Goal: Task Accomplishment & Management: Complete application form

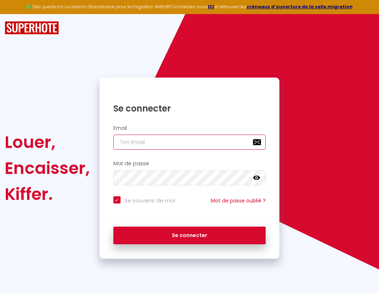
type input "s"
checkbox input "true"
type input "su"
checkbox input "true"
type input "sup"
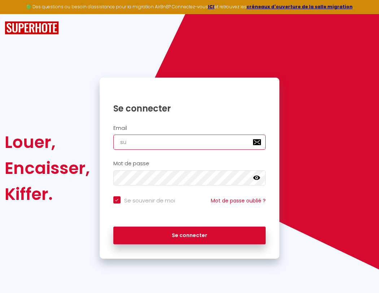
checkbox input "true"
type input "supe"
checkbox input "true"
type input "super"
checkbox input "true"
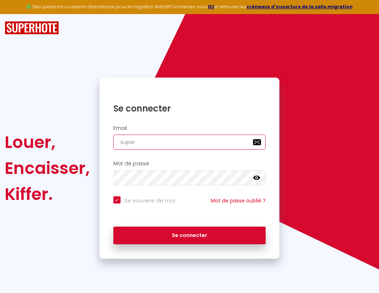
type input "superb"
checkbox input "true"
type input "superbo"
checkbox input "true"
type input "s"
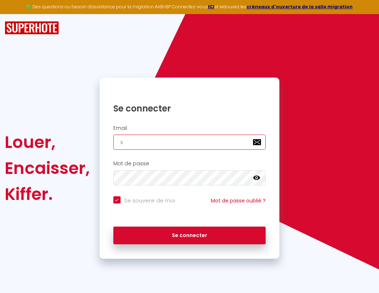
checkbox input "true"
type input "superbor"
checkbox input "true"
type input "su"
checkbox input "true"
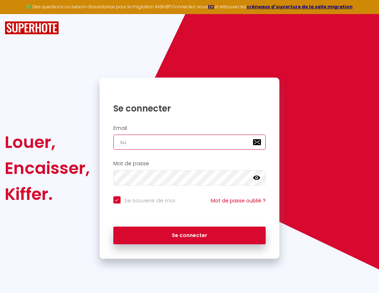
type input "superbord"
checkbox input "true"
type input "sup"
checkbox input "true"
type input "superborde"
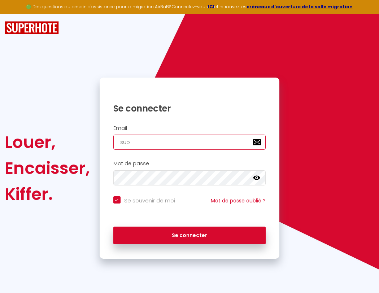
checkbox input "true"
type input "supe"
checkbox input "true"
type input "superbordea"
checkbox input "true"
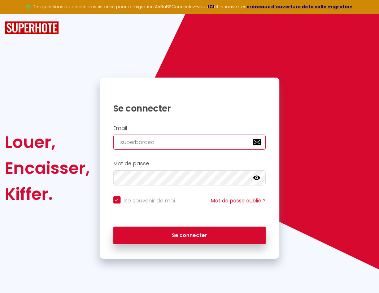
type input "super"
checkbox input "true"
type input "superbordeau"
checkbox input "true"
type input "superb"
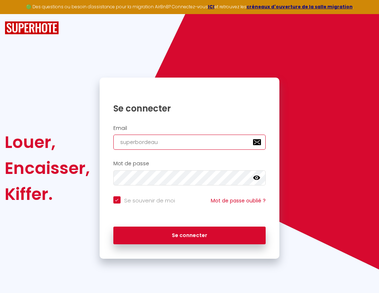
checkbox input "true"
type input "superbordeaux"
checkbox input "true"
type input "superbo"
checkbox input "true"
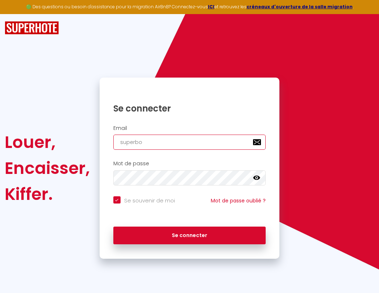
type input "superbordeaux@"
checkbox input "true"
type input "superbor"
checkbox input "true"
type input "s"
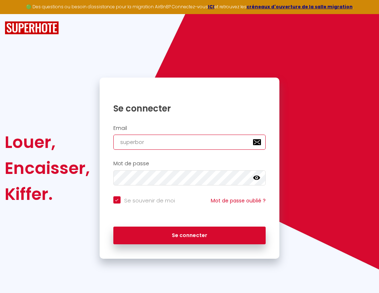
checkbox input "true"
type input "superbord"
checkbox input "true"
type input "superbordeaux@gm"
checkbox input "true"
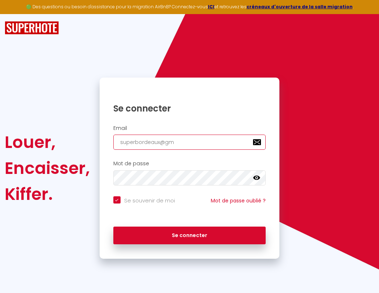
type input "superborde"
checkbox input "true"
type input "superbordeaux@gma"
checkbox input "true"
type input "superbordea"
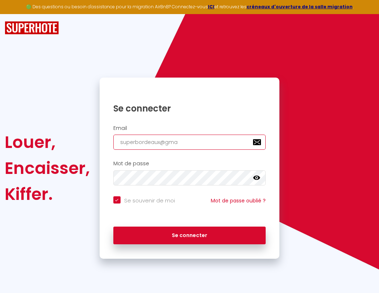
checkbox input "true"
type input "superbordeaux@gmai"
checkbox input "true"
type input "superbordeau"
checkbox input "true"
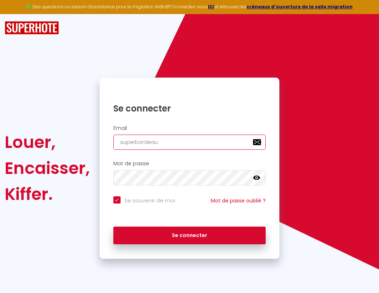
type input "[EMAIL_ADDRESS]"
checkbox input "true"
type input "superbordeaux"
checkbox input "true"
type input "[EMAIL_ADDRESS]."
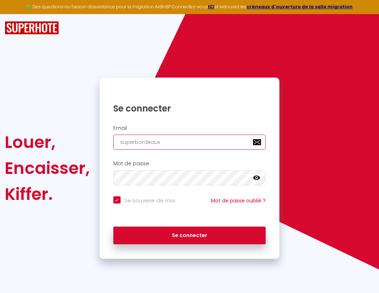
checkbox input "true"
